Goal: Transaction & Acquisition: Download file/media

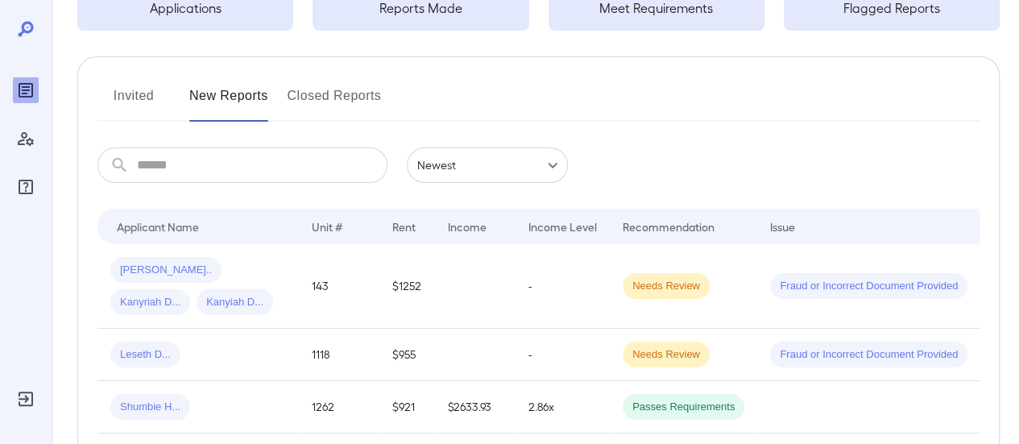
scroll to position [242, 0]
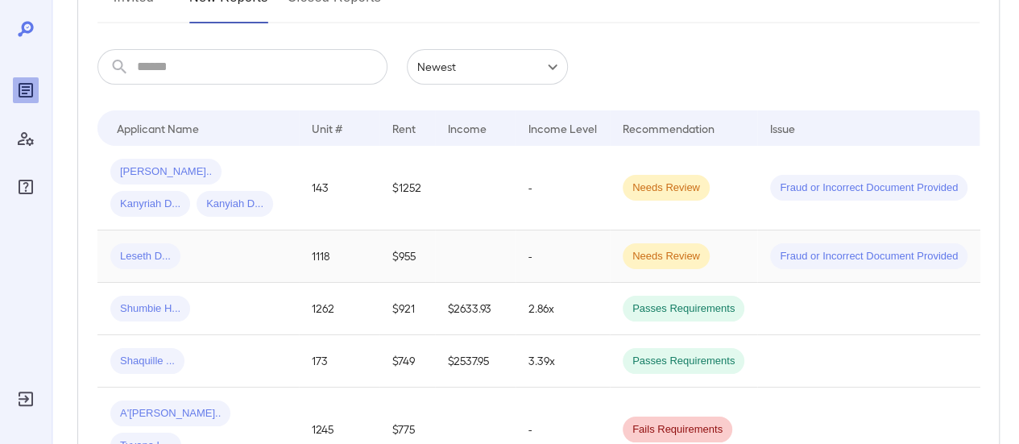
click at [197, 251] on div "Leseth D..." at bounding box center [198, 256] width 176 height 26
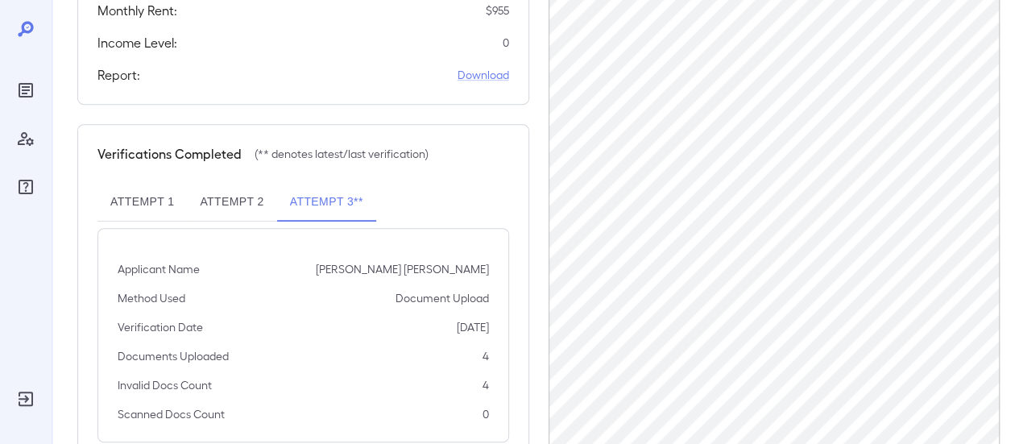
scroll to position [385, 0]
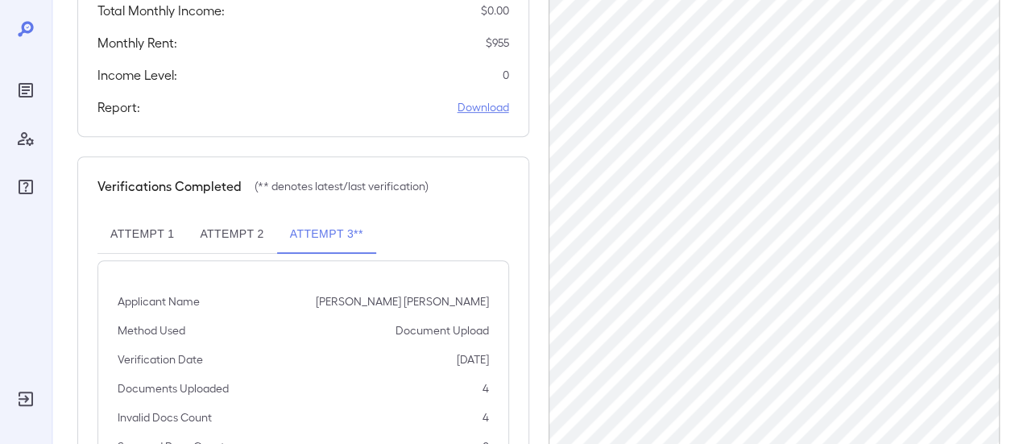
click at [498, 108] on link "Download" at bounding box center [483, 107] width 52 height 16
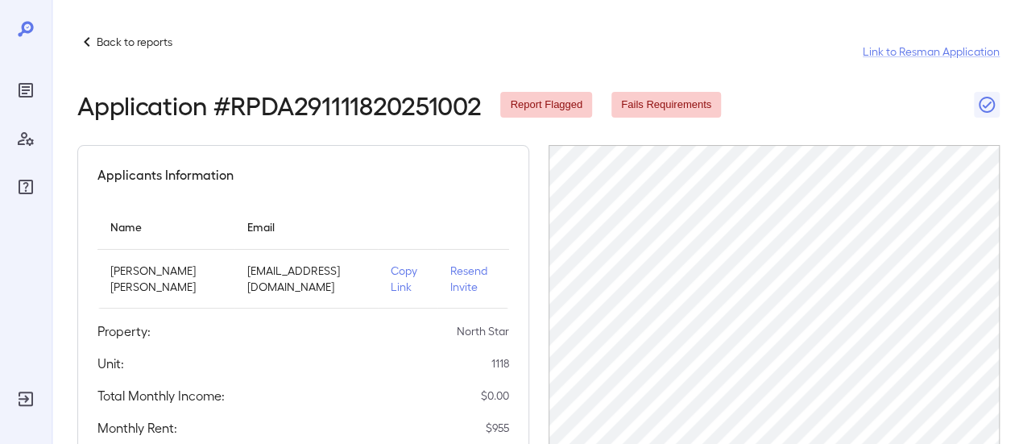
click at [112, 51] on div "Back to reports" at bounding box center [124, 41] width 95 height 19
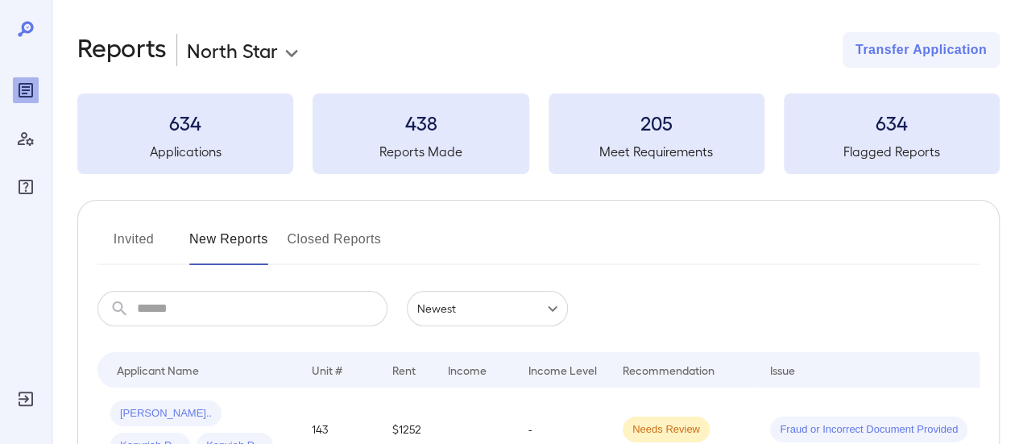
scroll to position [161, 0]
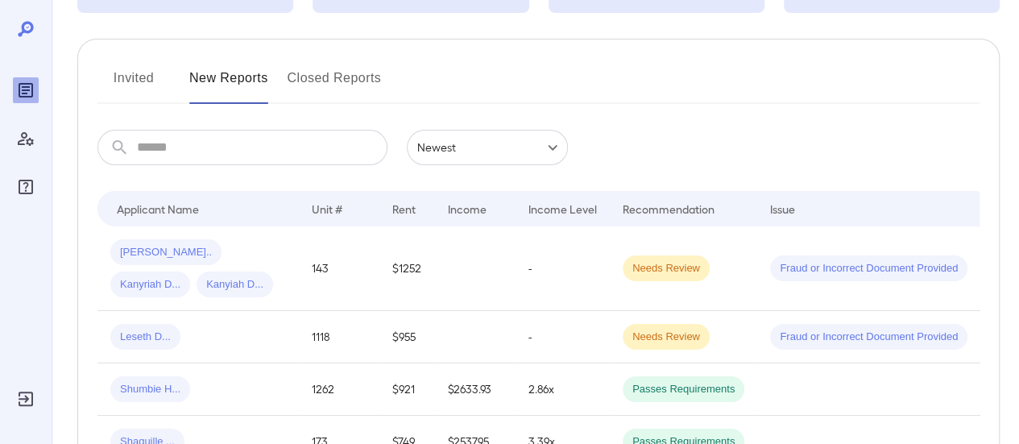
click at [139, 77] on button "Invited" at bounding box center [133, 84] width 72 height 39
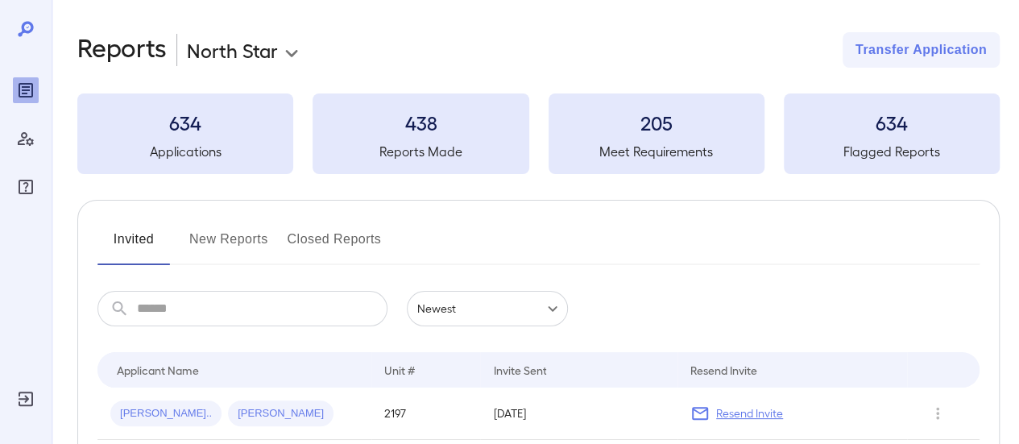
click at [227, 234] on button "New Reports" at bounding box center [228, 245] width 79 height 39
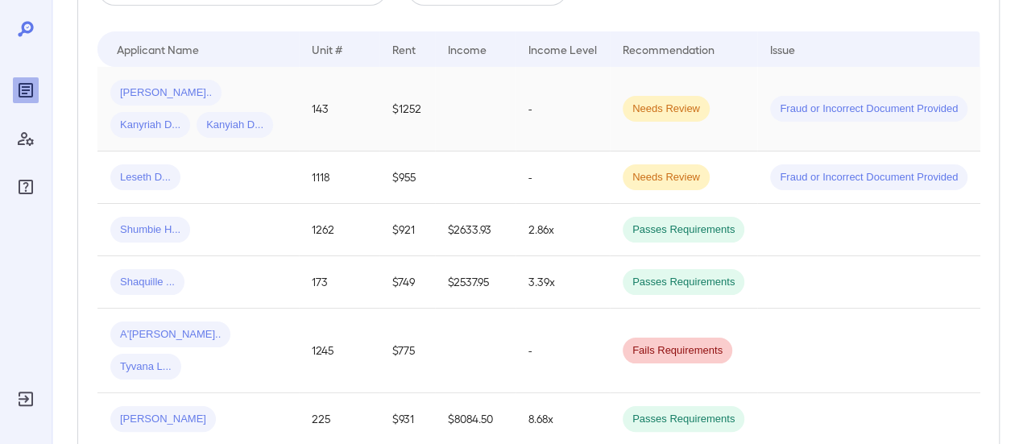
scroll to position [242, 0]
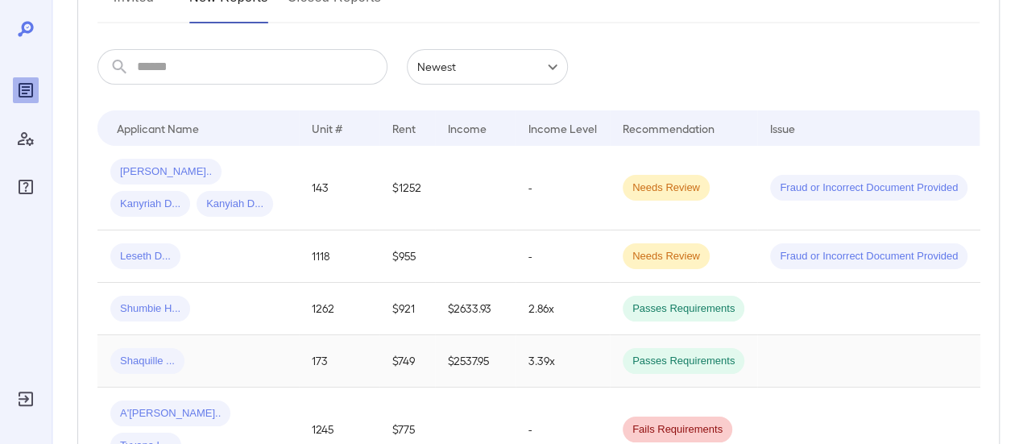
click at [256, 363] on div "Shaquille ..." at bounding box center [198, 361] width 176 height 26
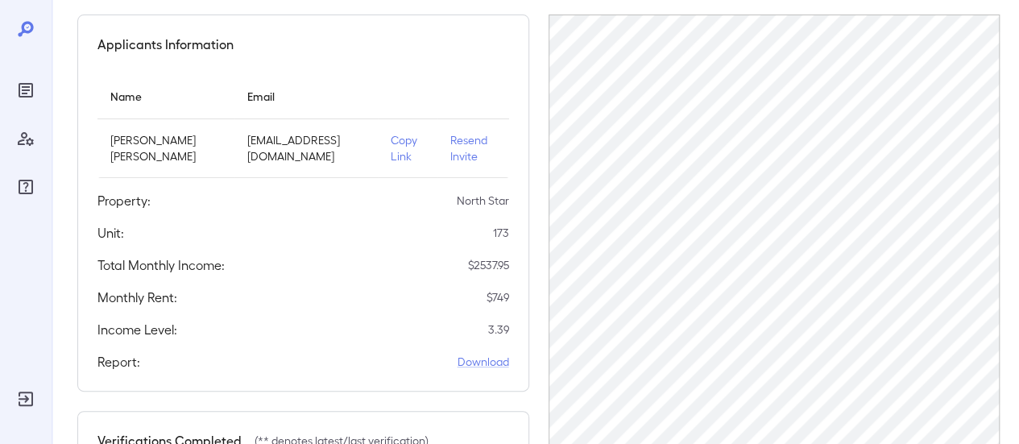
scroll to position [322, 0]
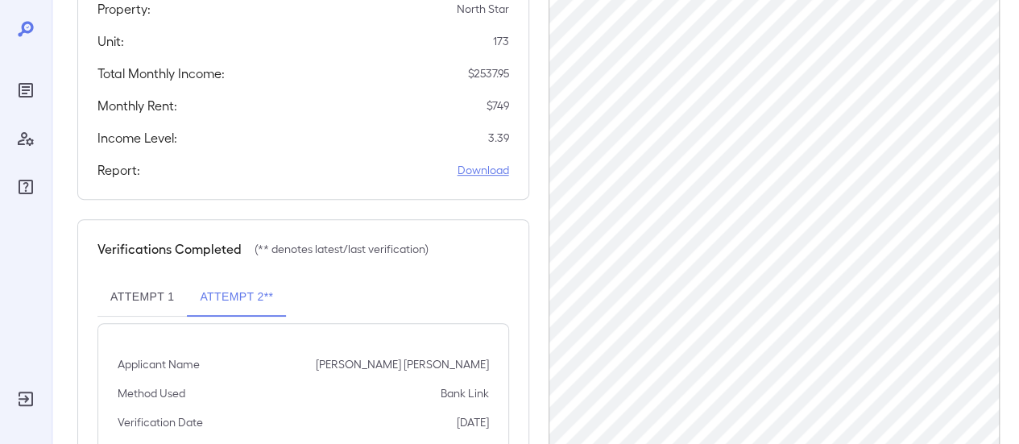
click at [496, 168] on link "Download" at bounding box center [483, 170] width 52 height 16
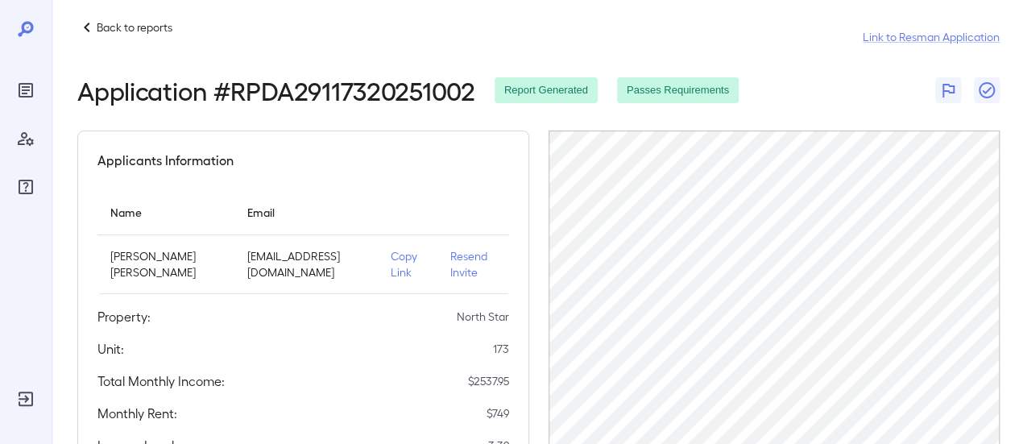
scroll to position [0, 0]
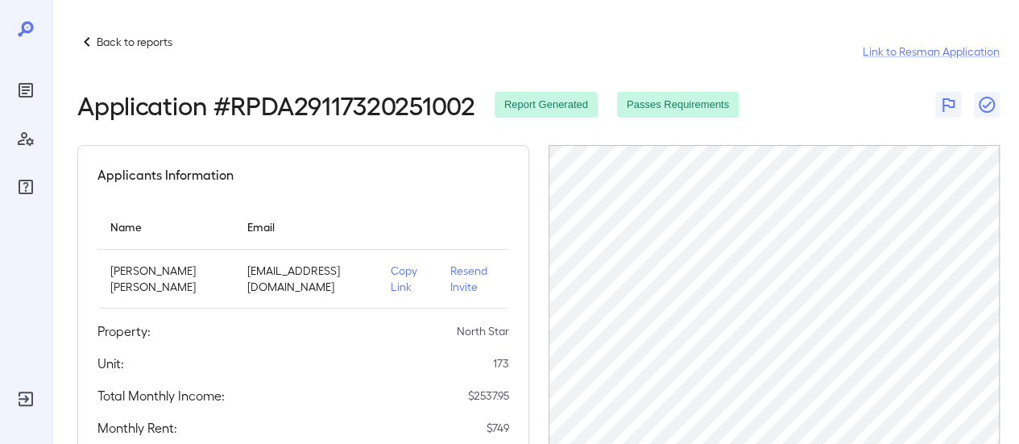
click at [145, 39] on p "Back to reports" at bounding box center [135, 42] width 76 height 16
